Goal: Task Accomplishment & Management: Manage account settings

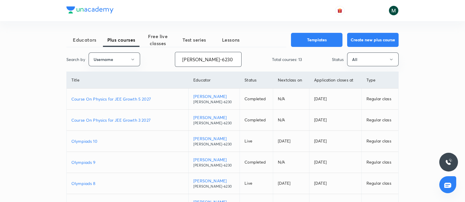
drag, startPoint x: 234, startPoint y: 63, endPoint x: 0, endPoint y: 47, distance: 234.4
click at [0, 47] on div "Educators Plus courses Free live classes Test series Lessons Templates Create n…" at bounding box center [232, 164] width 465 height 329
paste input "NikhatParveen-648"
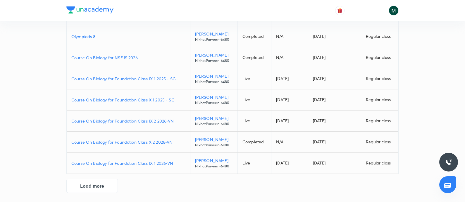
scroll to position [126, 0]
drag, startPoint x: 89, startPoint y: 187, endPoint x: 97, endPoint y: 187, distance: 7.9
click at [89, 187] on button "Load more" at bounding box center [92, 185] width 52 height 14
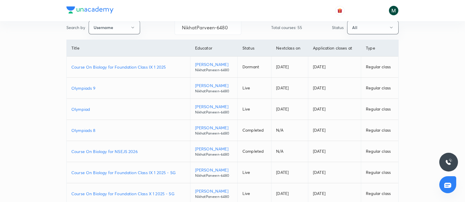
scroll to position [28, 0]
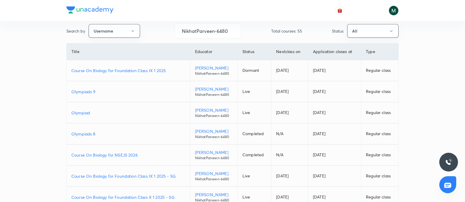
click at [79, 113] on p "Olympiad" at bounding box center [128, 112] width 114 height 6
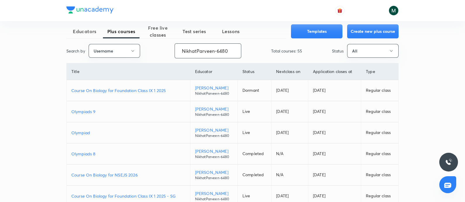
scroll to position [0, 0]
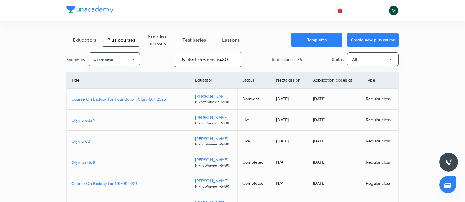
drag, startPoint x: 229, startPoint y: 59, endPoint x: 41, endPoint y: 32, distance: 190.2
paste input "Devanshu-623"
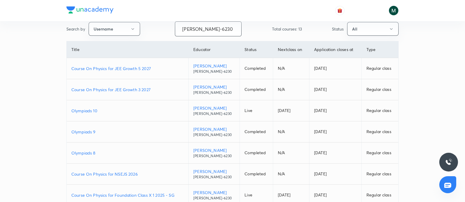
scroll to position [73, 0]
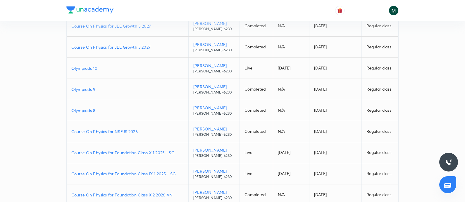
type input "Devanshu-6230"
click at [87, 87] on p "Olympiads 9" at bounding box center [127, 89] width 112 height 6
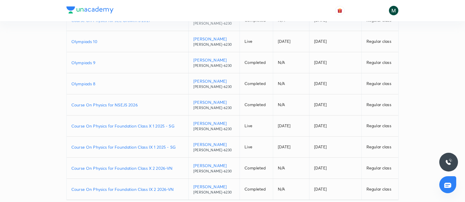
scroll to position [28, 0]
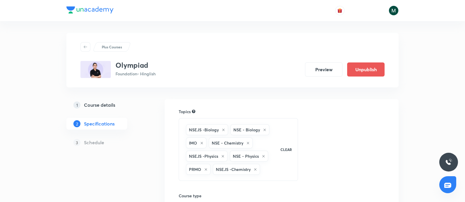
click at [104, 102] on h5 "Course details" at bounding box center [99, 104] width 31 height 7
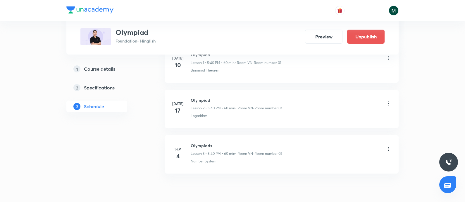
scroll to position [402, 0]
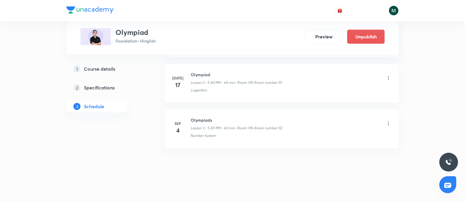
click at [202, 121] on h6 "Olympiads" at bounding box center [237, 120] width 92 height 6
click at [201, 118] on h6 "Olympiads" at bounding box center [237, 120] width 92 height 6
click at [388, 121] on icon at bounding box center [389, 123] width 6 height 6
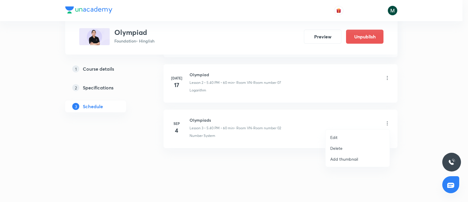
click at [340, 148] on p "Delete" at bounding box center [336, 148] width 12 height 6
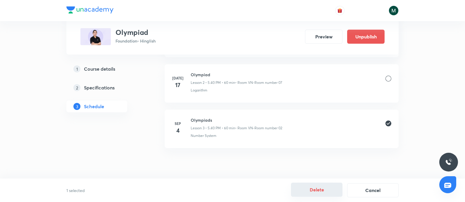
click at [307, 190] on button "Delete" at bounding box center [317, 189] width 52 height 14
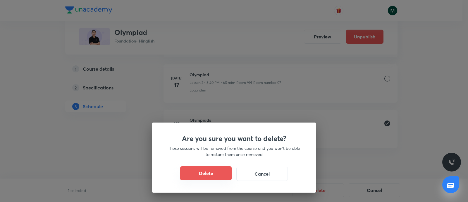
click at [213, 174] on button "Delete" at bounding box center [206, 173] width 52 height 14
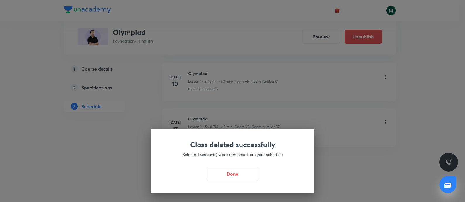
scroll to position [357, 0]
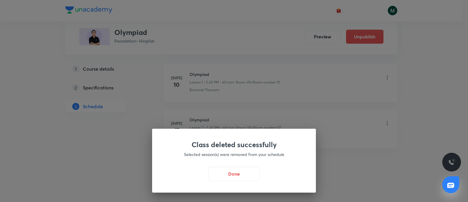
drag, startPoint x: 237, startPoint y: 172, endPoint x: 258, endPoint y: 153, distance: 28.4
click at [237, 172] on button "Done" at bounding box center [234, 174] width 52 height 14
